Goal: Task Accomplishment & Management: Use online tool/utility

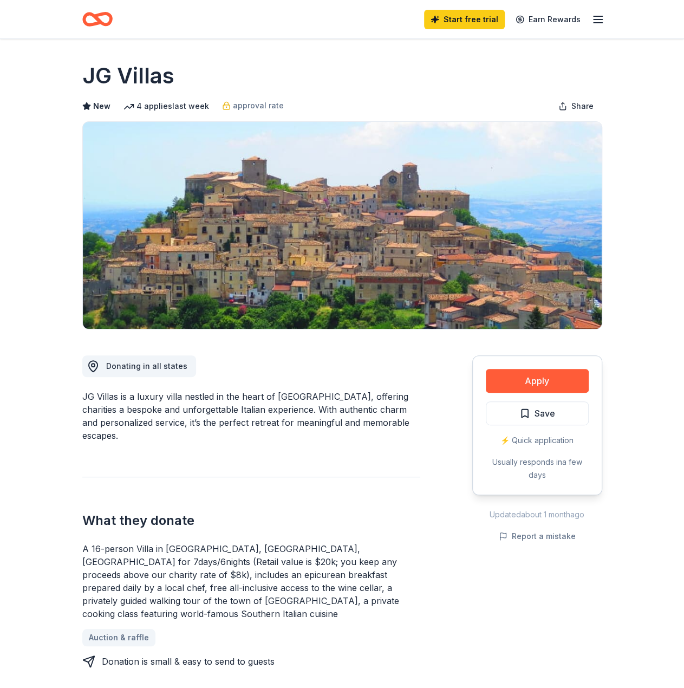
click at [482, 369] on div "Apply Save ⚡️ Quick application Usually responds in a few days" at bounding box center [538, 425] width 130 height 140
click at [114, 15] on div "Start free trial Earn Rewards" at bounding box center [342, 19] width 520 height 25
click at [108, 18] on icon "Home" at bounding box center [97, 19] width 30 height 25
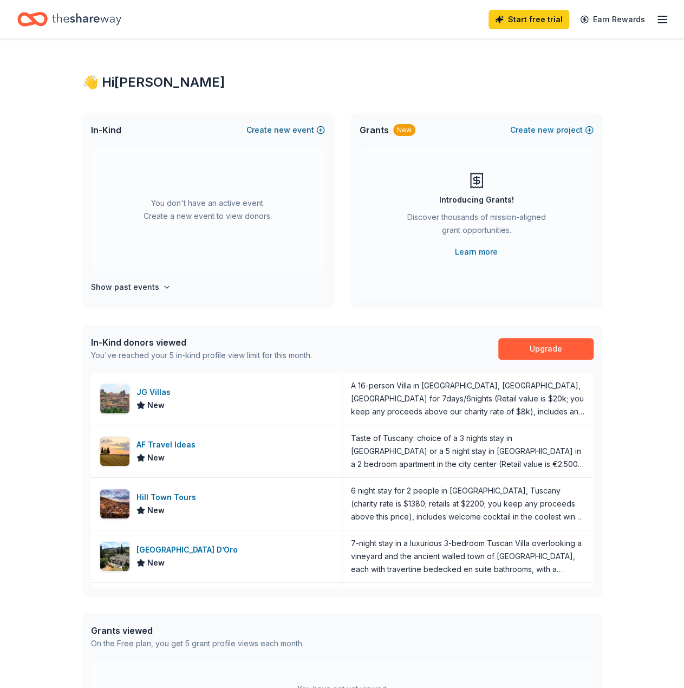
click at [293, 132] on button "Create new event" at bounding box center [286, 130] width 79 height 13
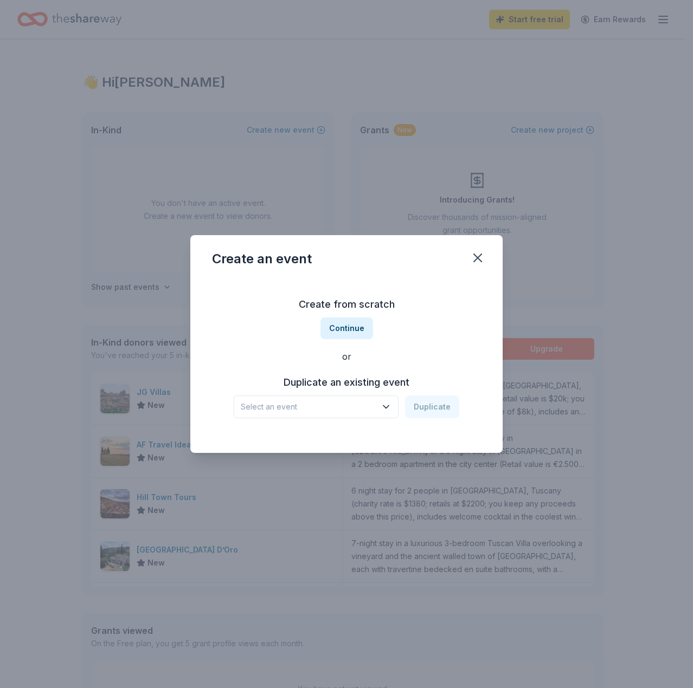
click at [326, 415] on button "Select an event" at bounding box center [316, 407] width 165 height 23
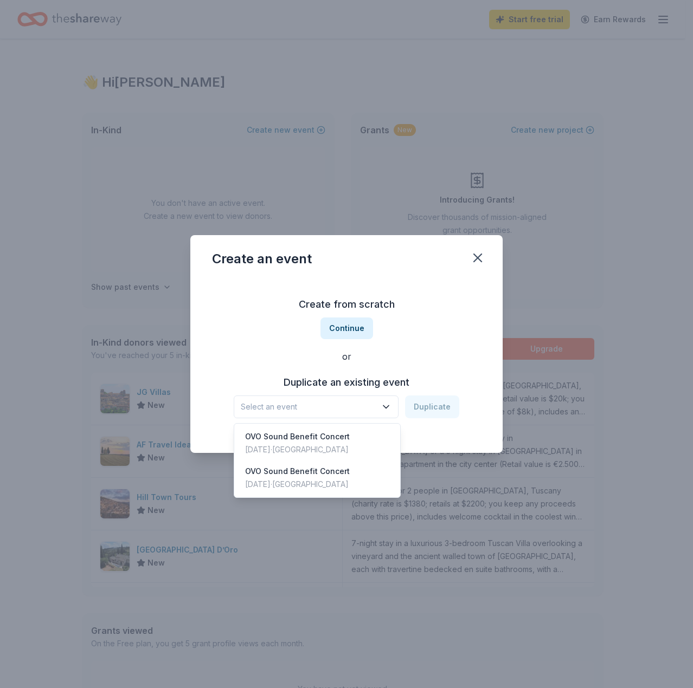
click at [336, 410] on span "Select an event" at bounding box center [308, 406] width 135 height 13
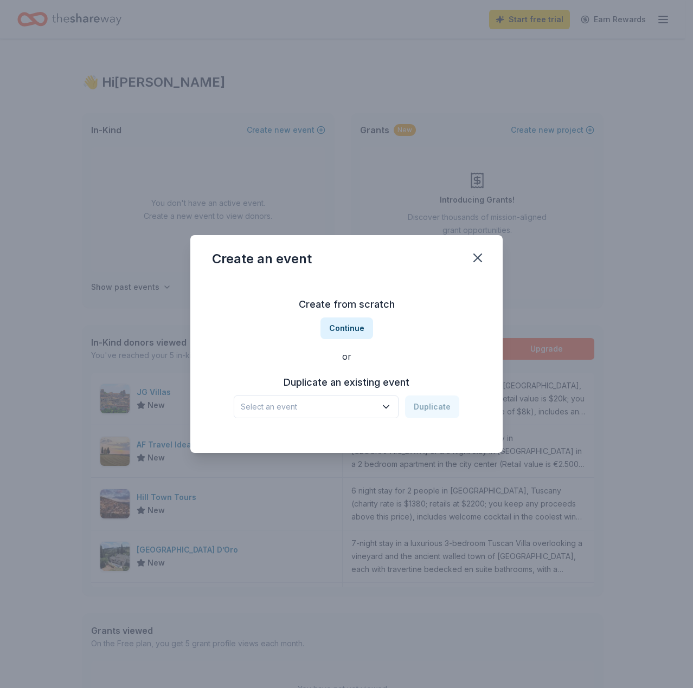
click at [367, 409] on span "Select an event" at bounding box center [308, 406] width 135 height 13
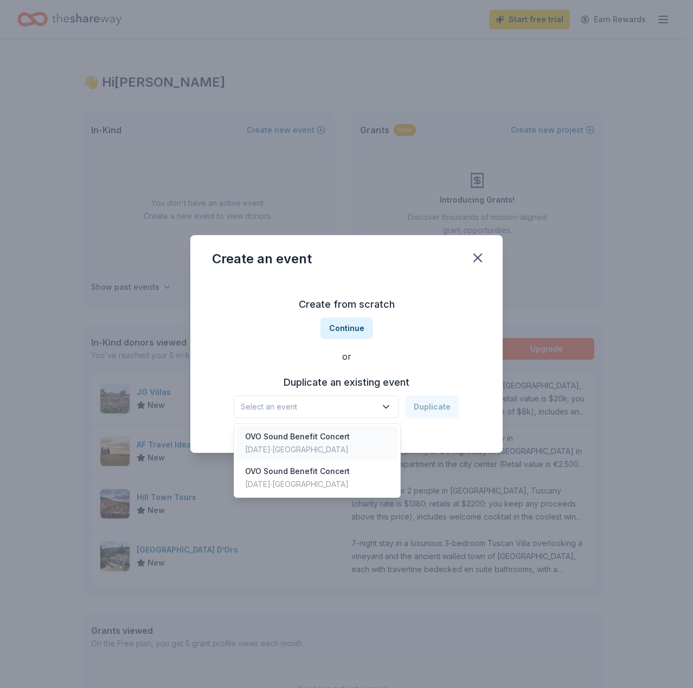
click at [356, 431] on div "OVO Sound Benefit Concert [DATE] · [GEOGRAPHIC_DATA]" at bounding box center [316, 443] width 161 height 35
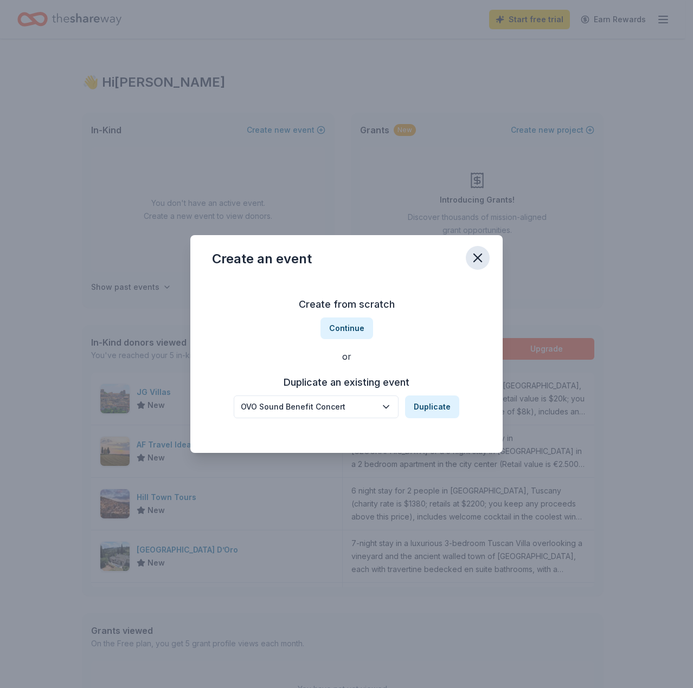
click at [477, 263] on icon "button" at bounding box center [477, 257] width 15 height 15
